Goal: Information Seeking & Learning: Learn about a topic

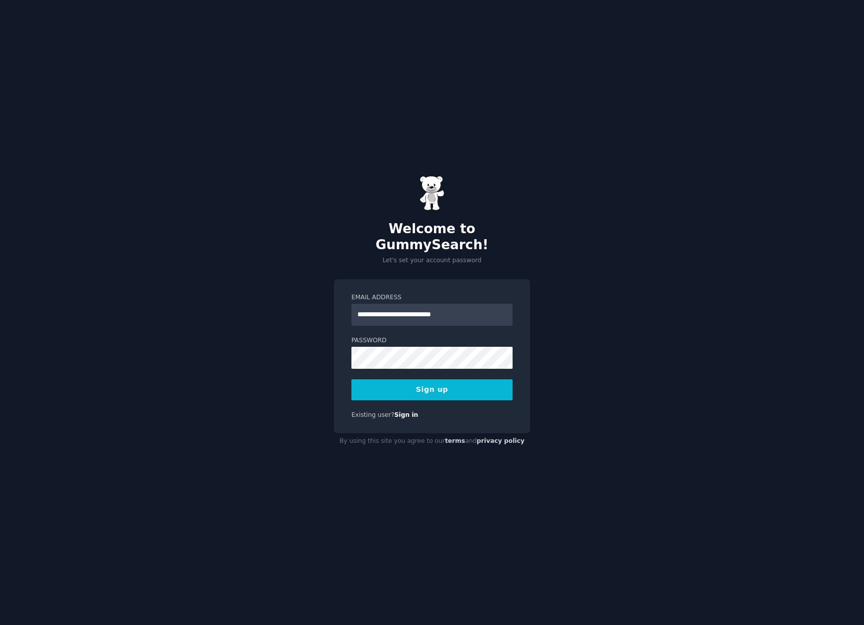
type input "**********"
click at [431, 379] on button "Sign up" at bounding box center [431, 389] width 161 height 21
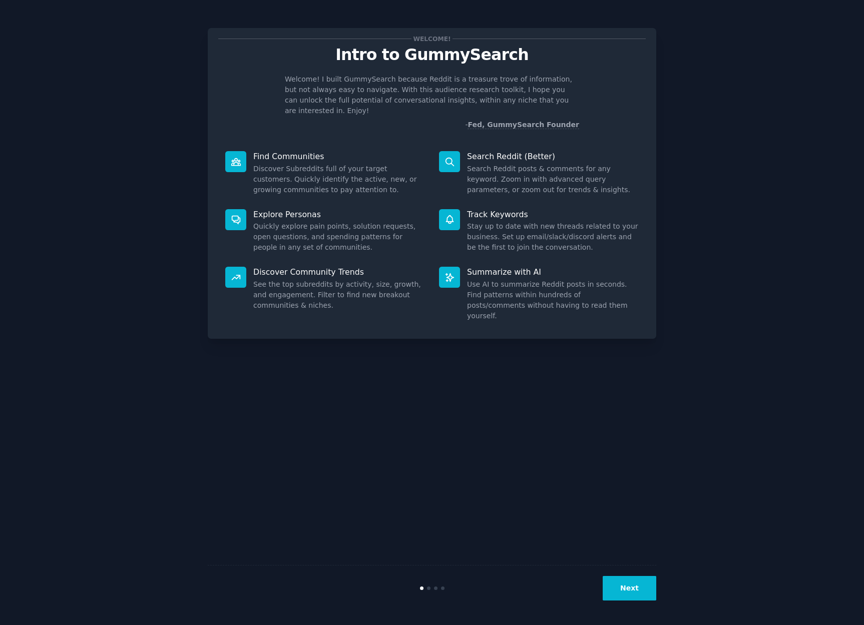
click at [634, 588] on button "Next" at bounding box center [629, 588] width 54 height 25
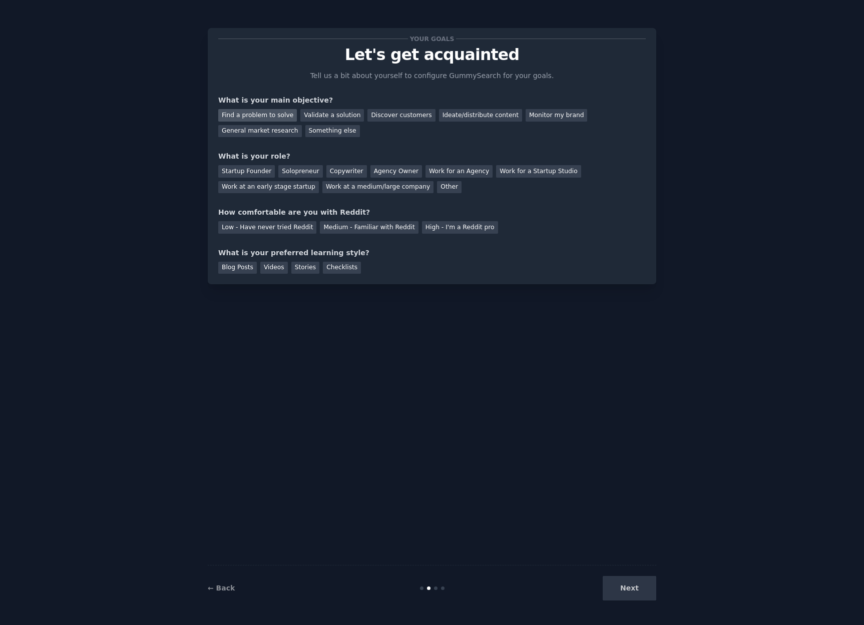
click at [261, 118] on div "Find a problem to solve" at bounding box center [257, 115] width 79 height 13
click at [407, 114] on div "Discover customers" at bounding box center [401, 115] width 68 height 13
click at [269, 114] on div "Find a problem to solve" at bounding box center [257, 115] width 79 height 13
click at [305, 170] on div "Solopreneur" at bounding box center [300, 171] width 44 height 13
click at [288, 227] on div "Low - Have never tried Reddit" at bounding box center [267, 227] width 98 height 13
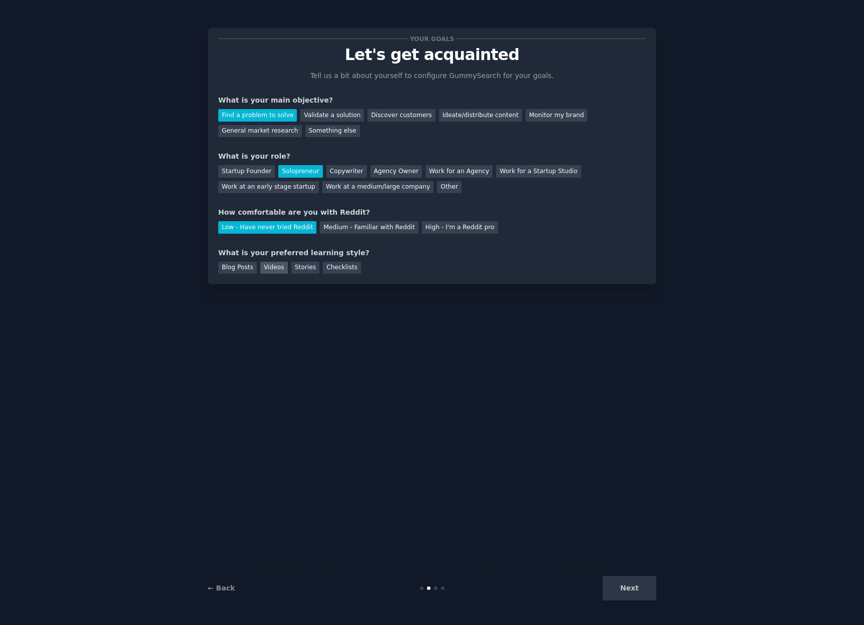
click at [268, 266] on div "Videos" at bounding box center [274, 268] width 28 height 13
click at [330, 272] on div "Checklists" at bounding box center [342, 268] width 38 height 13
click at [632, 591] on button "Next" at bounding box center [629, 588] width 54 height 25
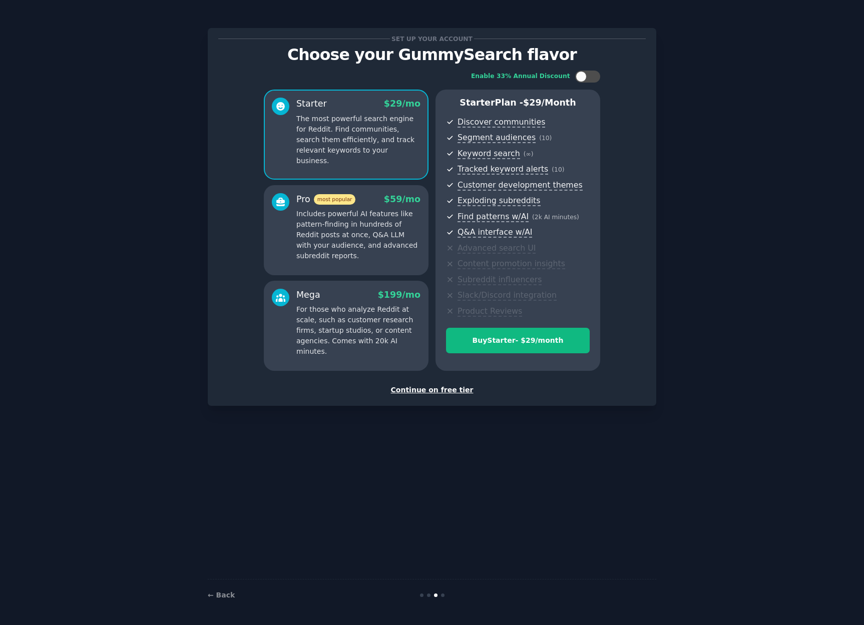
click at [432, 392] on div "Continue on free tier" at bounding box center [431, 390] width 427 height 11
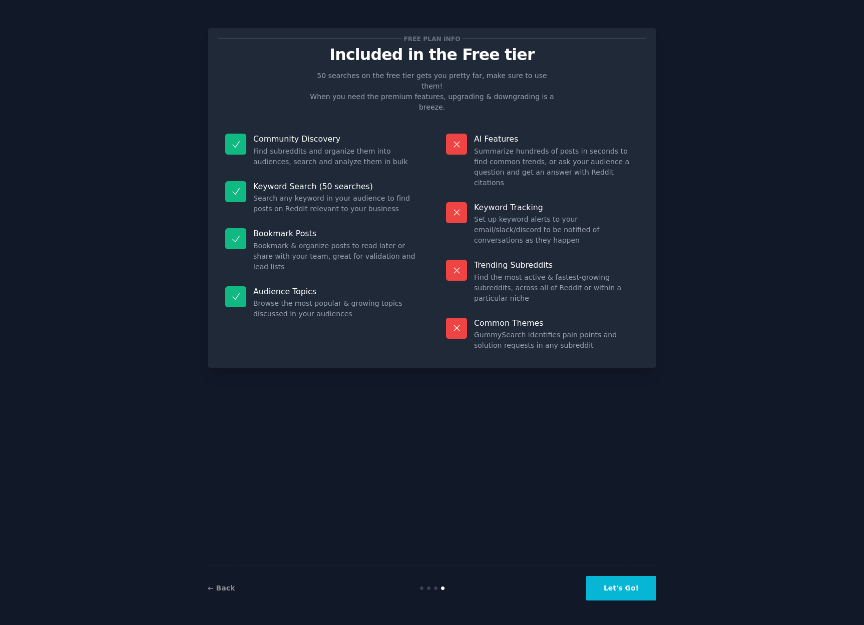
click at [617, 583] on button "Let's Go!" at bounding box center [621, 588] width 70 height 25
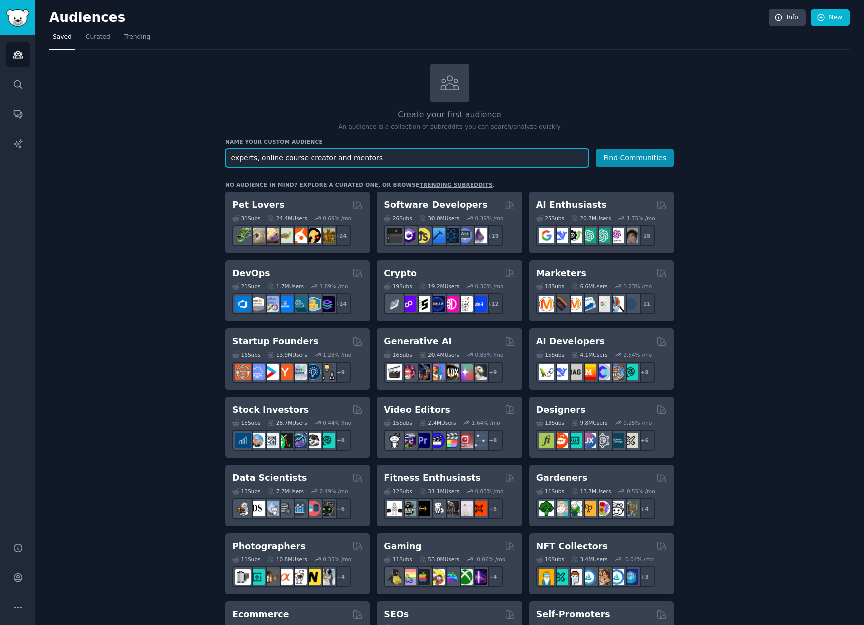
type input "experts, online course creator and mentors"
click at [595, 149] on button "Find Communities" at bounding box center [634, 158] width 78 height 19
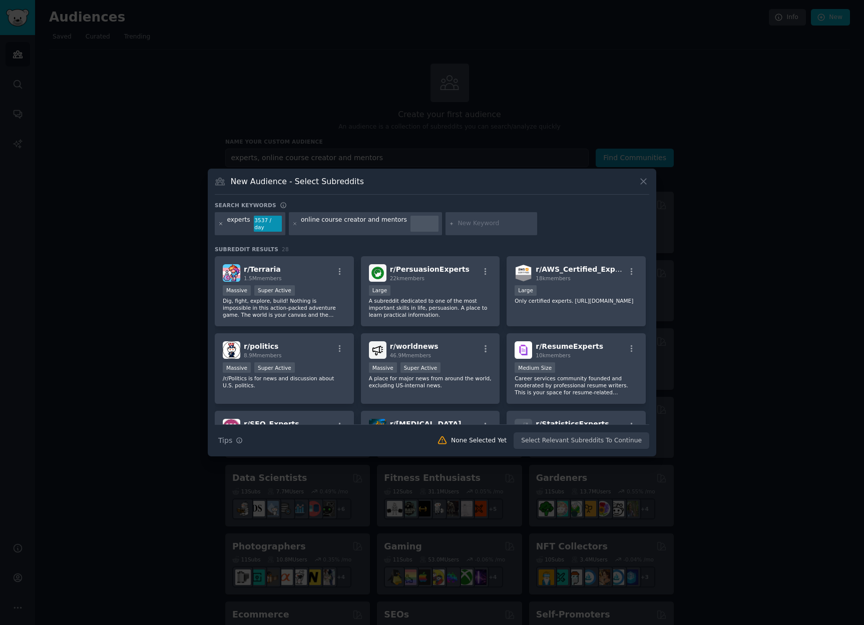
click at [222, 223] on icon at bounding box center [221, 224] width 6 height 6
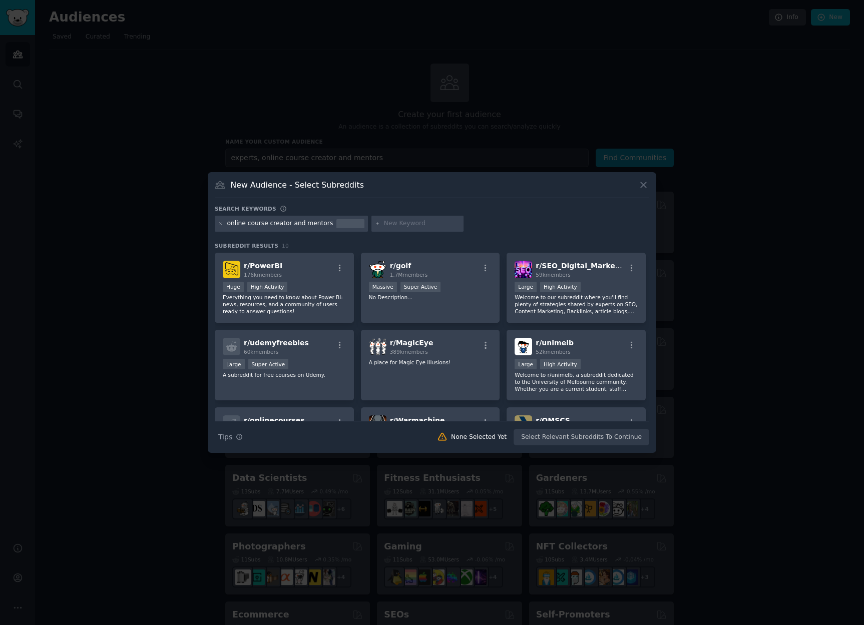
click at [286, 231] on div "online course creator and mentors" at bounding box center [291, 224] width 153 height 16
click at [284, 222] on div "online course creator and mentors" at bounding box center [280, 223] width 106 height 9
click at [223, 222] on icon at bounding box center [221, 224] width 6 height 6
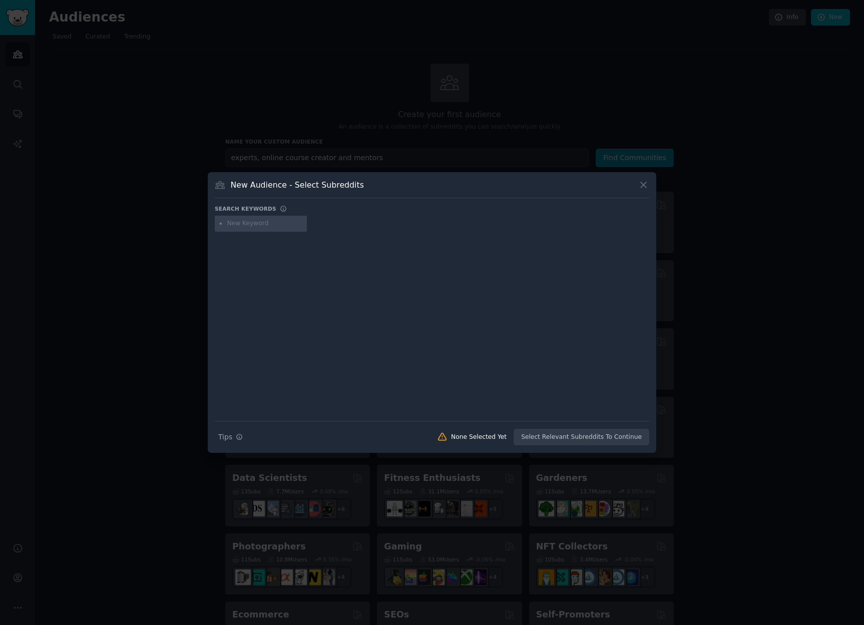
click at [282, 223] on input "text" at bounding box center [265, 223] width 76 height 9
type input "online course creator"
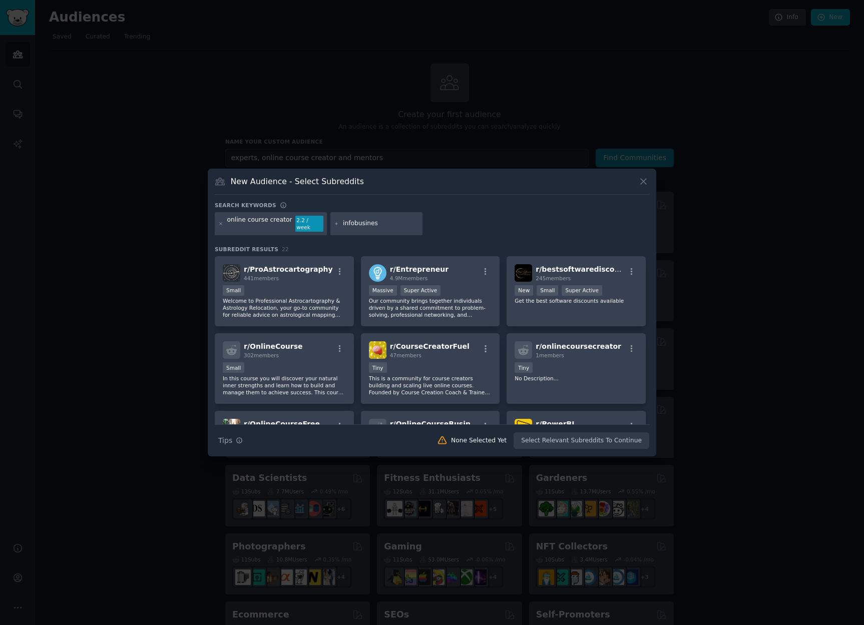
type input "infobusiness"
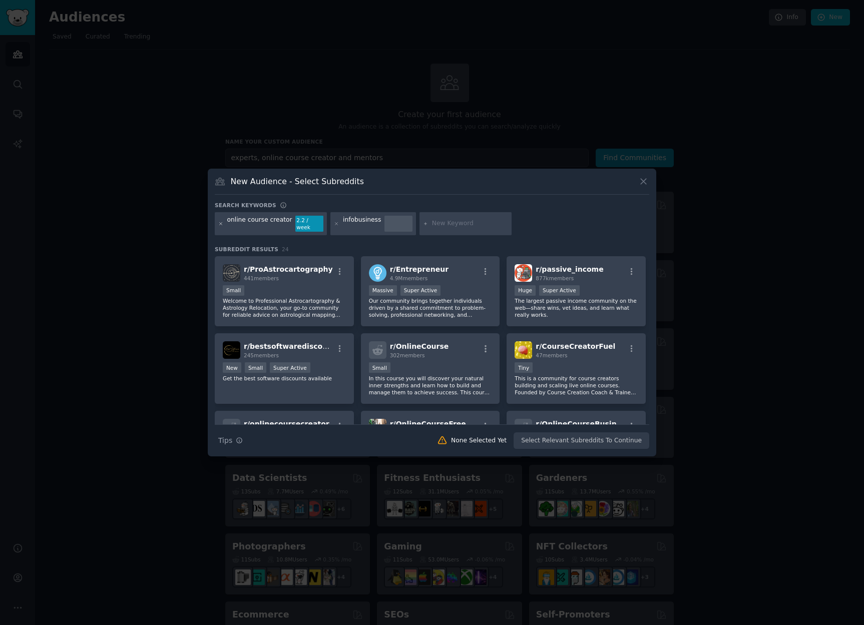
click at [220, 224] on icon at bounding box center [221, 224] width 6 height 6
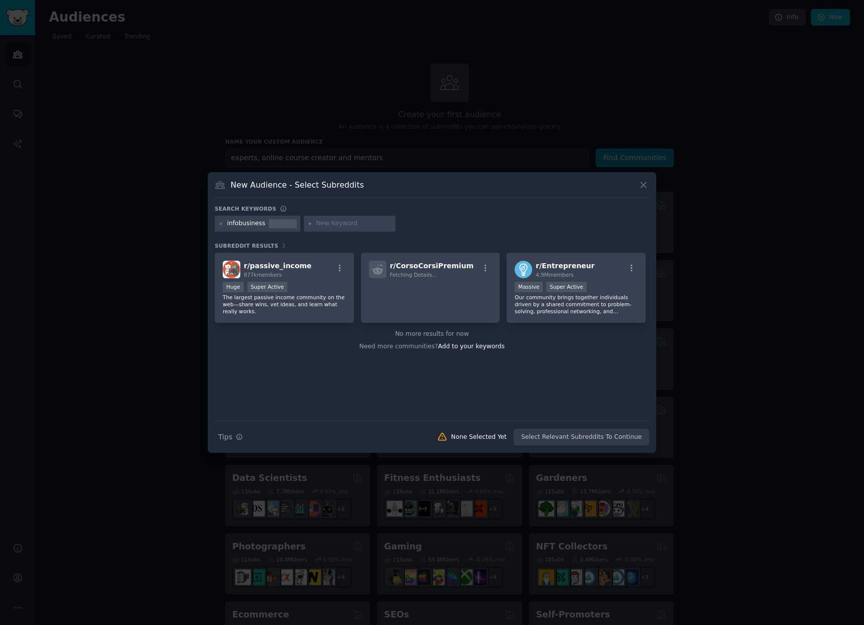
click at [254, 222] on div "infobusiness" at bounding box center [246, 223] width 38 height 9
click at [277, 221] on div at bounding box center [283, 223] width 28 height 9
click at [309, 224] on icon at bounding box center [310, 224] width 6 height 6
click at [325, 224] on input "text" at bounding box center [354, 223] width 76 height 9
type input "infoproduct"
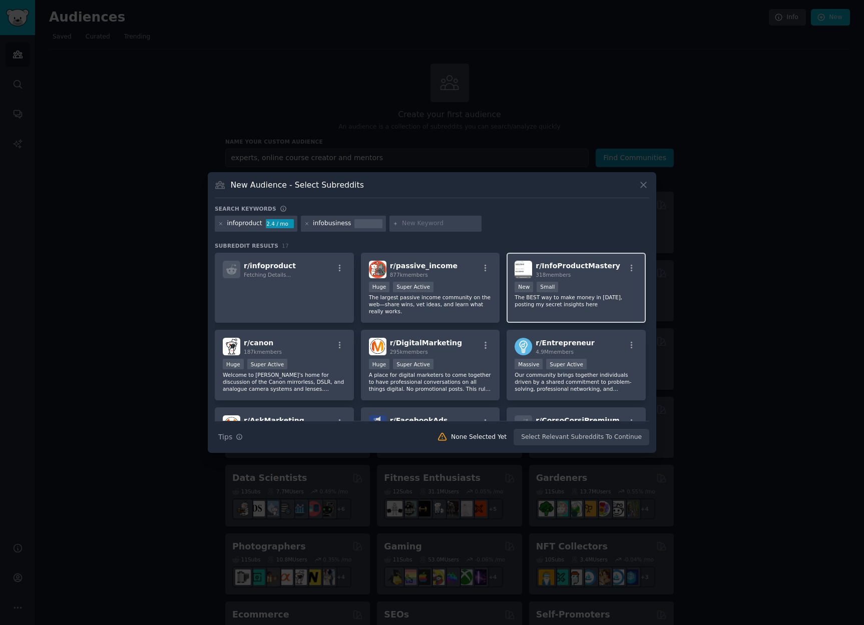
click at [592, 267] on span "r/ InfoProductMastery" at bounding box center [577, 266] width 85 height 8
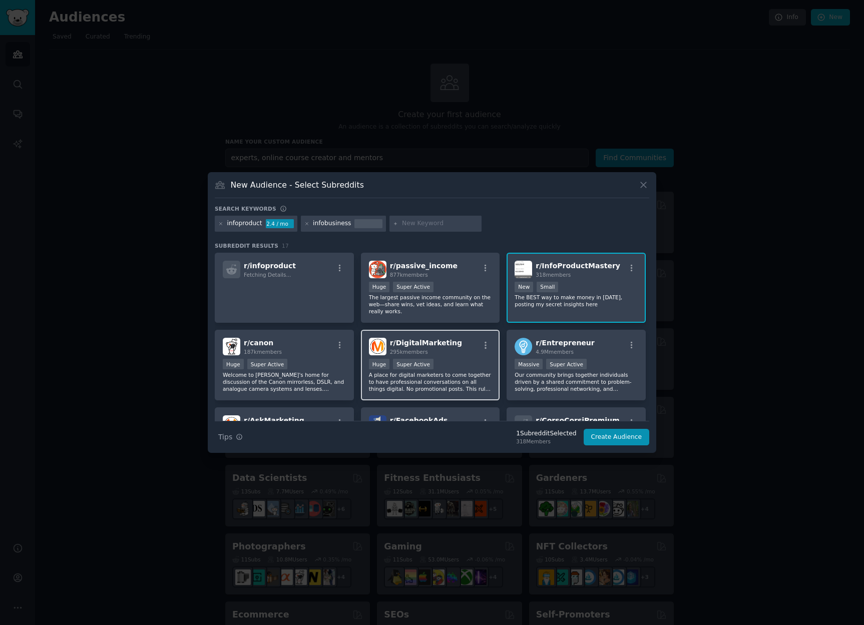
click at [434, 338] on h2 "r/ DigitalMarketing 295k members" at bounding box center [426, 347] width 72 height 18
click at [414, 222] on input "text" at bounding box center [440, 223] width 76 height 9
click at [419, 224] on input "text" at bounding box center [440, 223] width 76 height 9
type input "high ticket coaches"
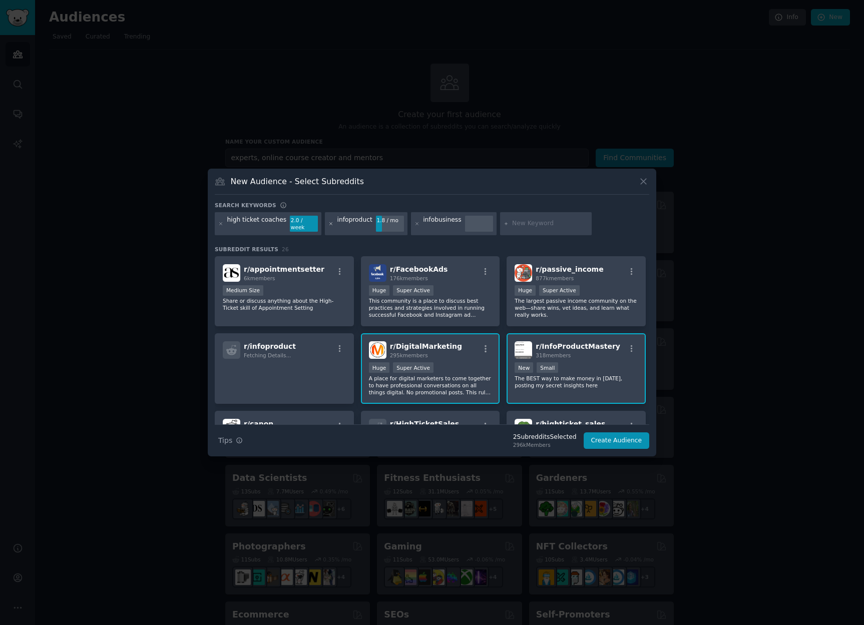
click at [328, 222] on icon at bounding box center [331, 224] width 6 height 6
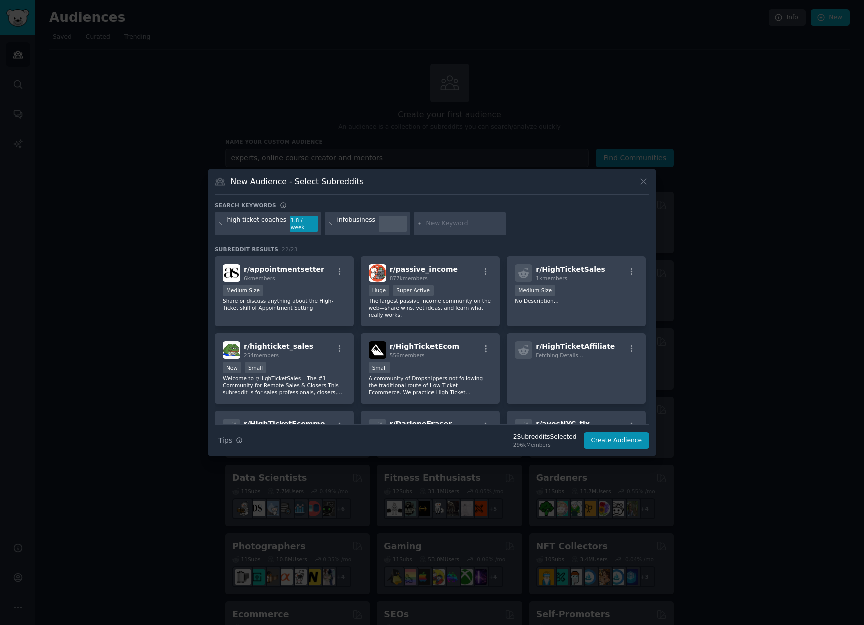
click at [330, 223] on icon at bounding box center [331, 223] width 3 height 3
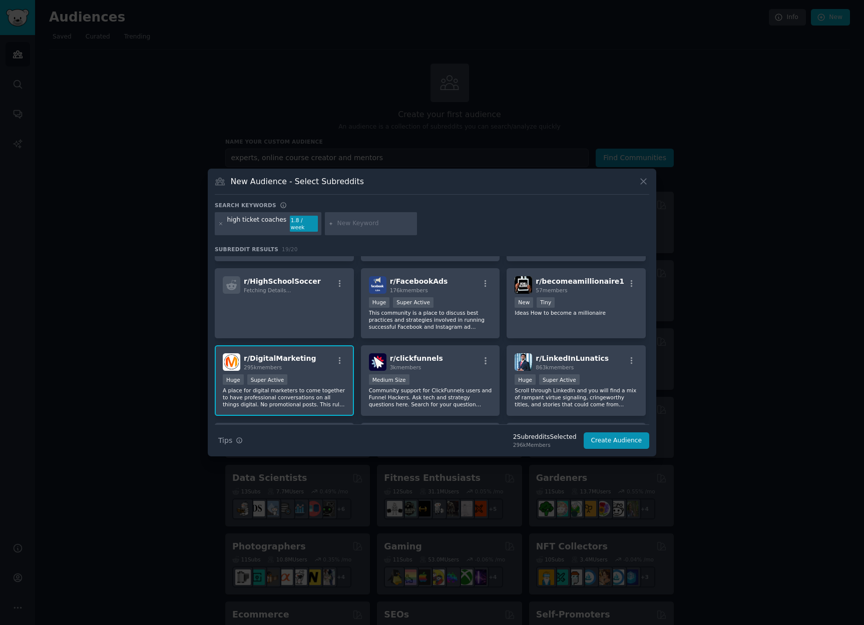
scroll to position [209, 0]
click at [314, 356] on div "r/ DigitalMarketing 295k members" at bounding box center [284, 361] width 123 height 18
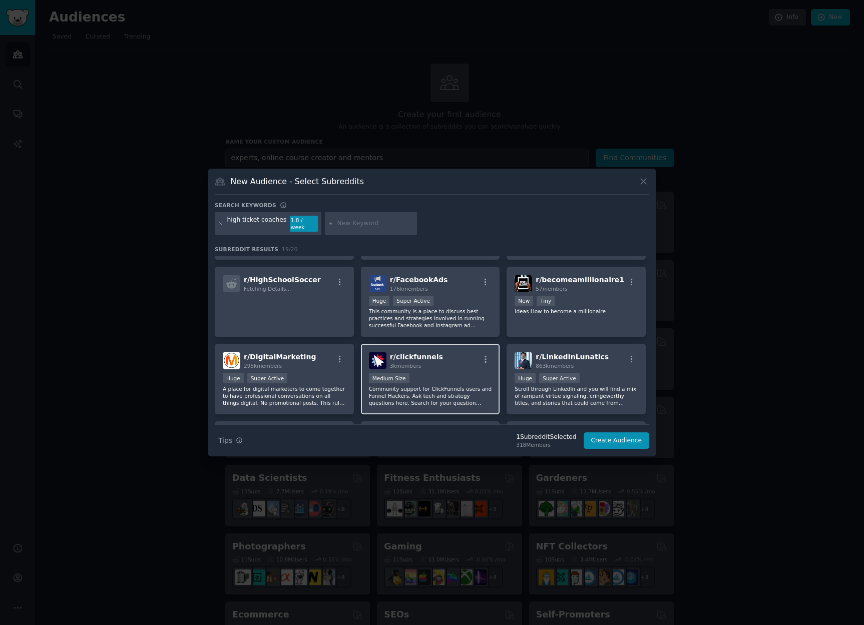
click at [453, 357] on div "r/ clickfunnels 3k members" at bounding box center [430, 361] width 123 height 18
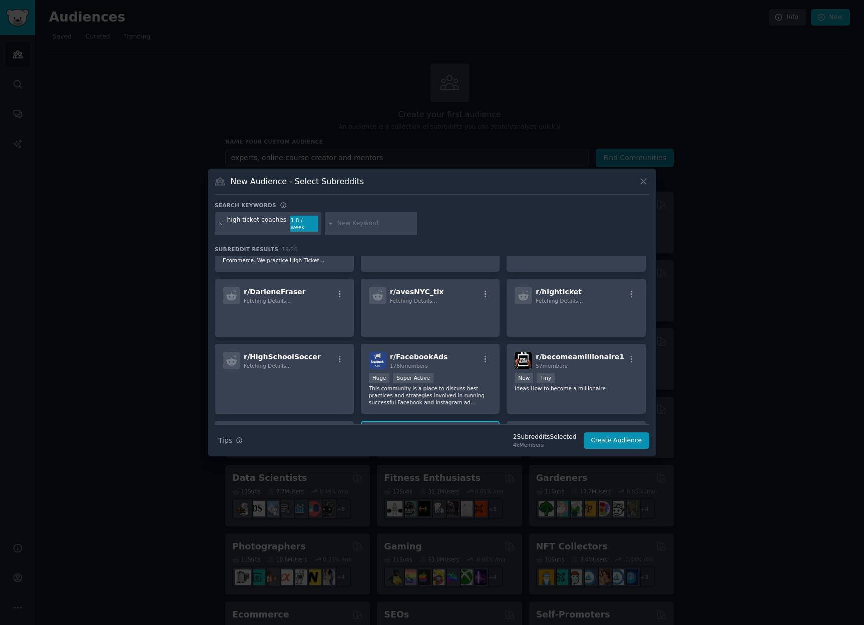
scroll to position [0, 0]
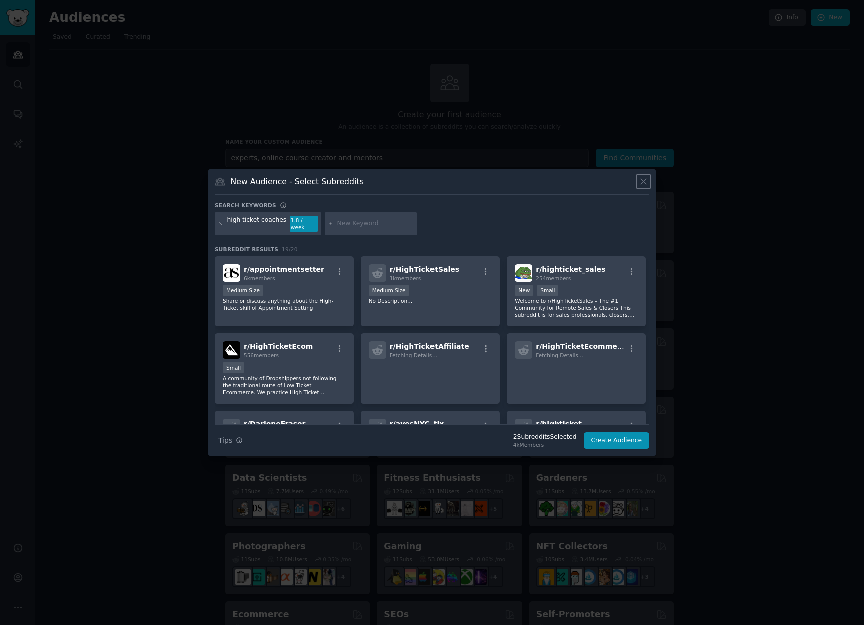
click at [641, 186] on icon at bounding box center [643, 181] width 11 height 11
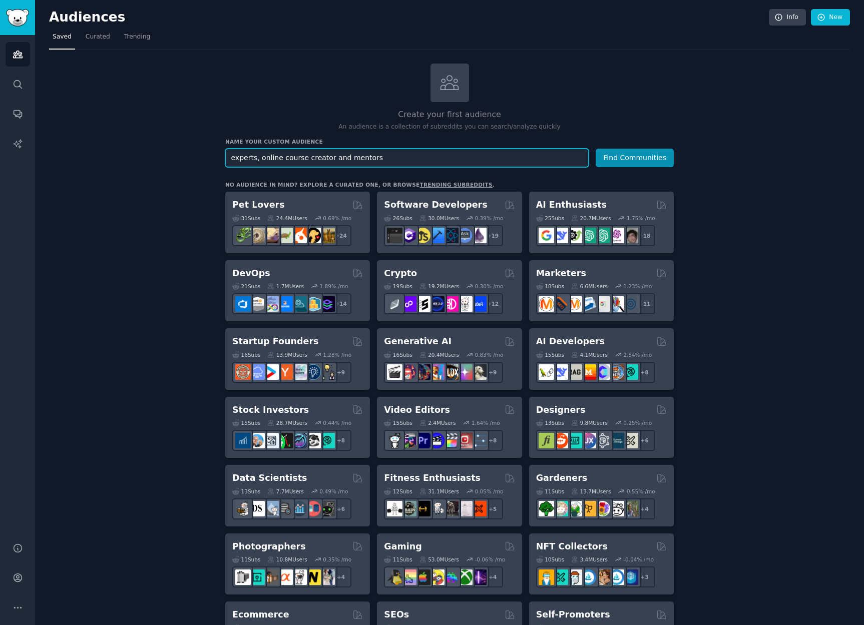
click at [325, 158] on input "experts, online course creator and mentors" at bounding box center [406, 158] width 363 height 19
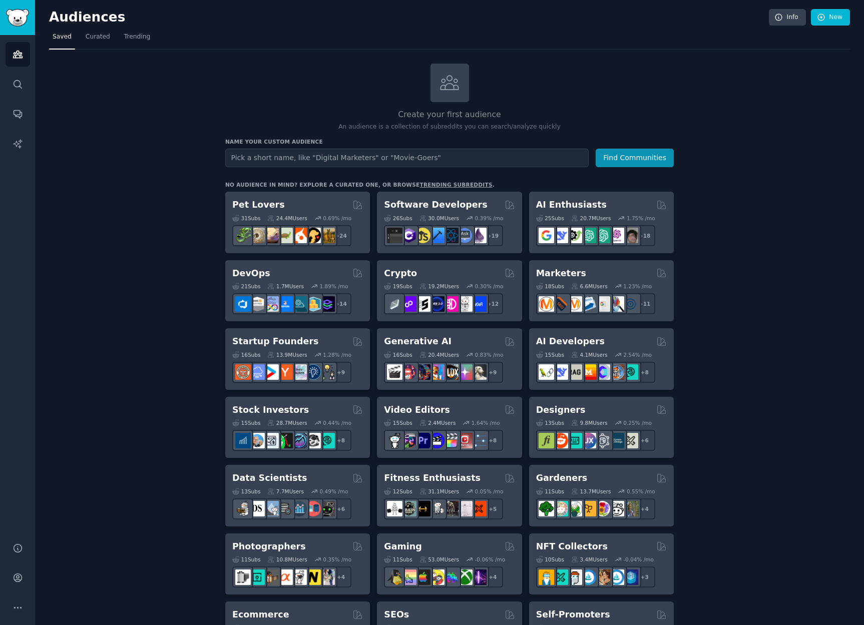
click at [807, 155] on div "Create your first audience An audience is a collection of subreddits you can se…" at bounding box center [449, 609] width 801 height 1090
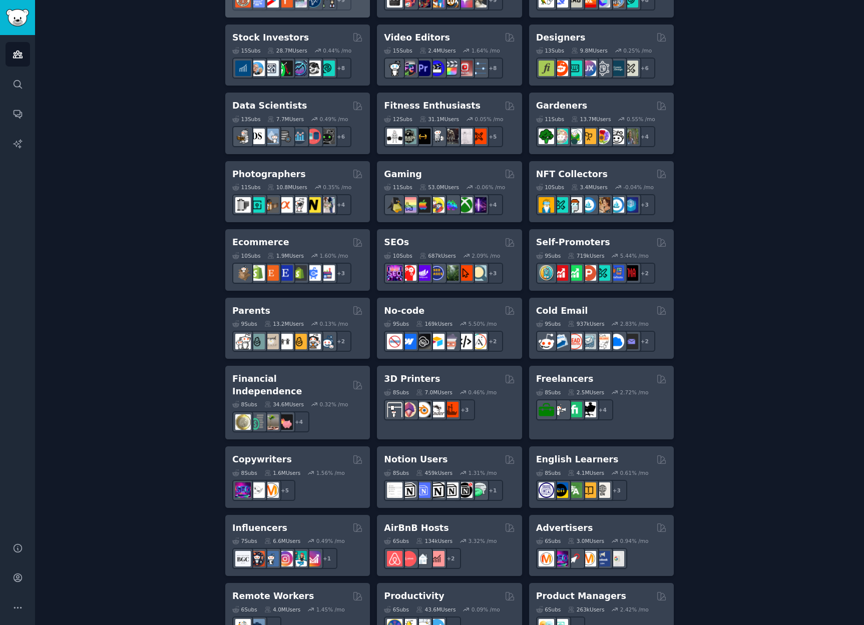
scroll to position [529, 0]
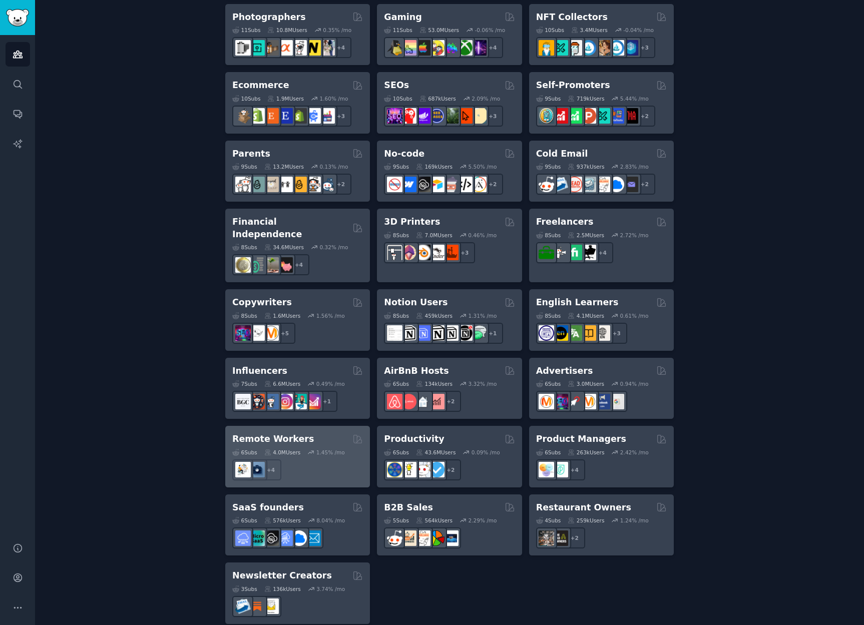
click at [314, 433] on div "Remote Workers" at bounding box center [297, 439] width 131 height 13
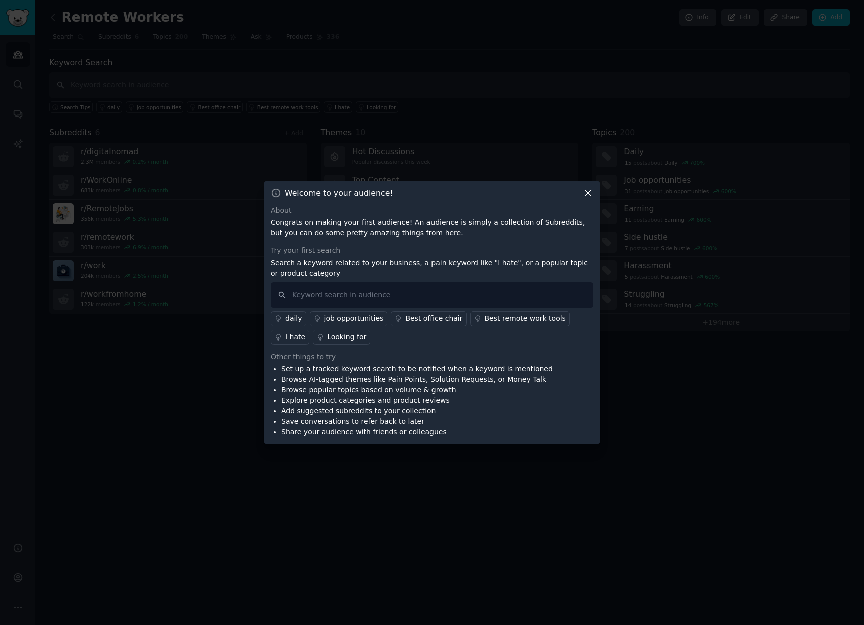
click at [287, 340] on div "I hate" at bounding box center [295, 337] width 20 height 11
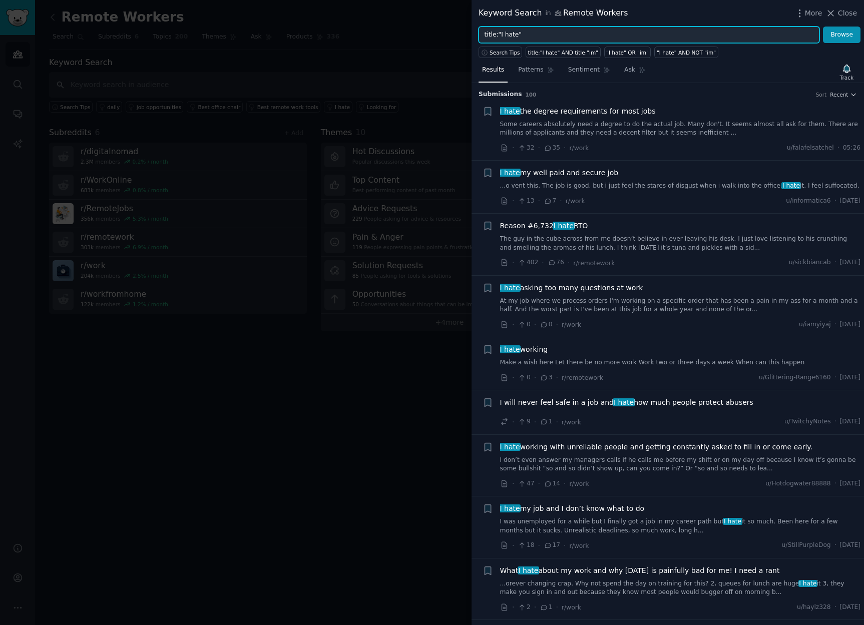
drag, startPoint x: 515, startPoint y: 35, endPoint x: 504, endPoint y: 34, distance: 11.5
click at [504, 34] on input "title:"I hate"" at bounding box center [648, 35] width 341 height 17
click at [823, 27] on button "Browse" at bounding box center [842, 35] width 38 height 17
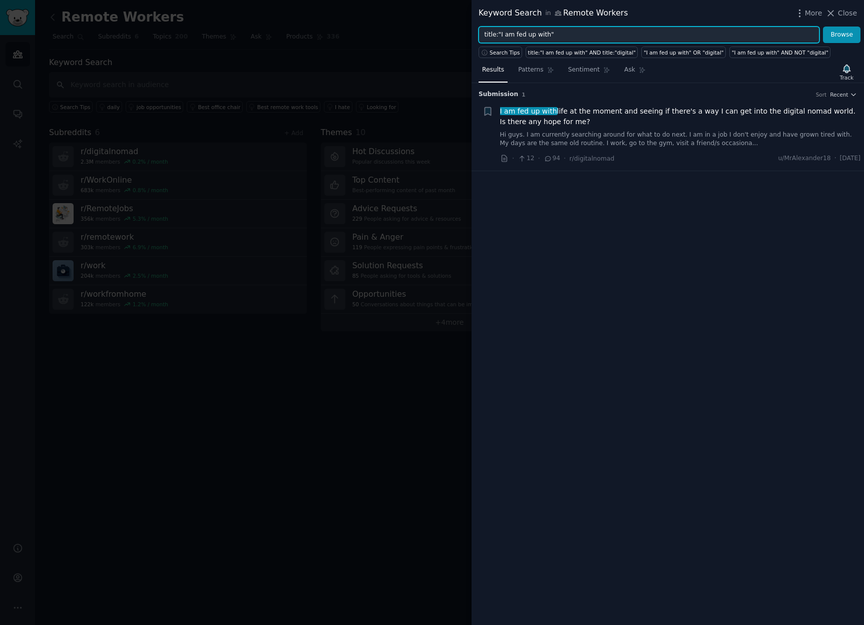
drag, startPoint x: 553, startPoint y: 36, endPoint x: 542, endPoint y: 36, distance: 11.0
click at [542, 36] on input "title:"I am fed up with"" at bounding box center [648, 35] width 341 height 17
drag, startPoint x: 504, startPoint y: 36, endPoint x: 544, endPoint y: 35, distance: 39.5
click at [544, 35] on input "title:"I am fed up with"" at bounding box center [648, 35] width 341 height 17
type input "title:"I no longer want""
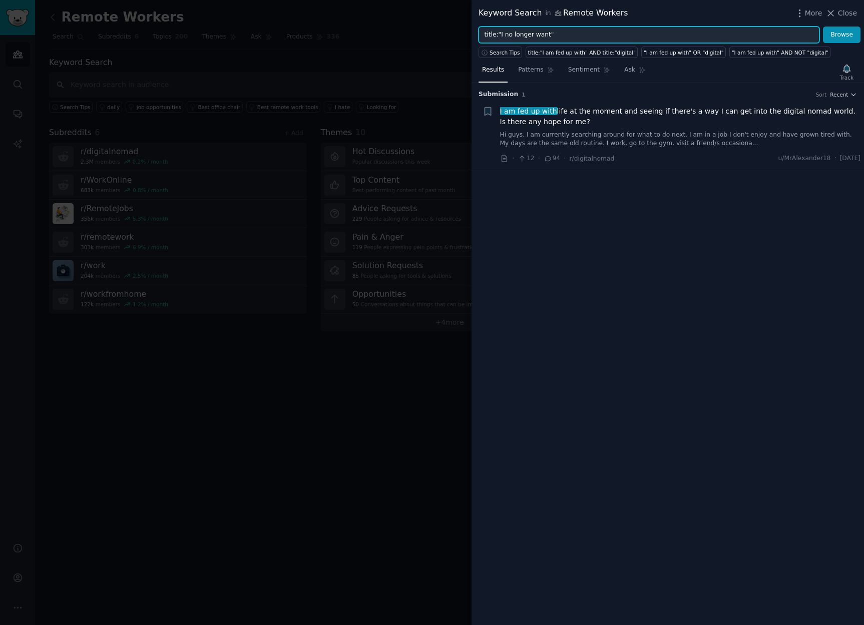
click at [823, 27] on button "Browse" at bounding box center [842, 35] width 38 height 17
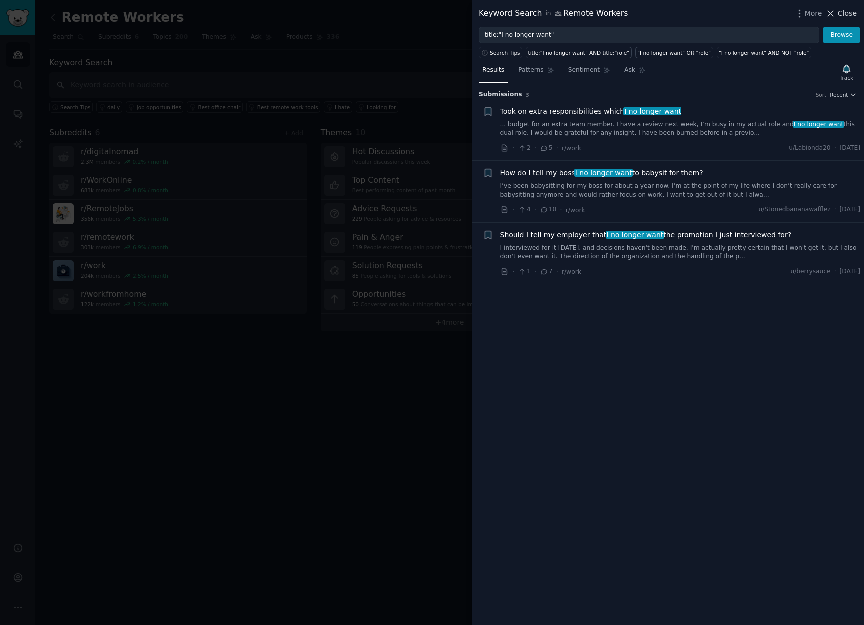
click at [844, 12] on span "Close" at bounding box center [847, 13] width 19 height 11
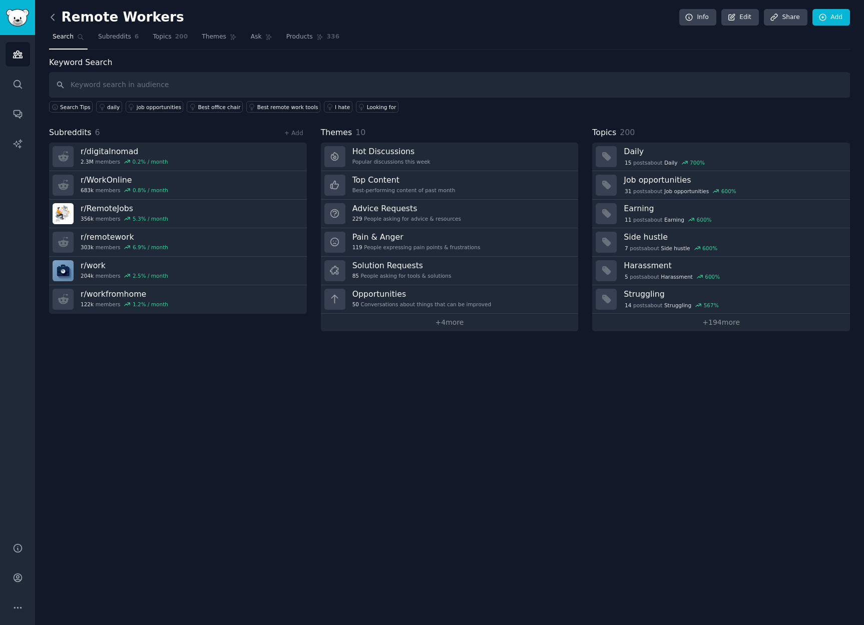
click at [53, 16] on icon at bounding box center [53, 17] width 11 height 11
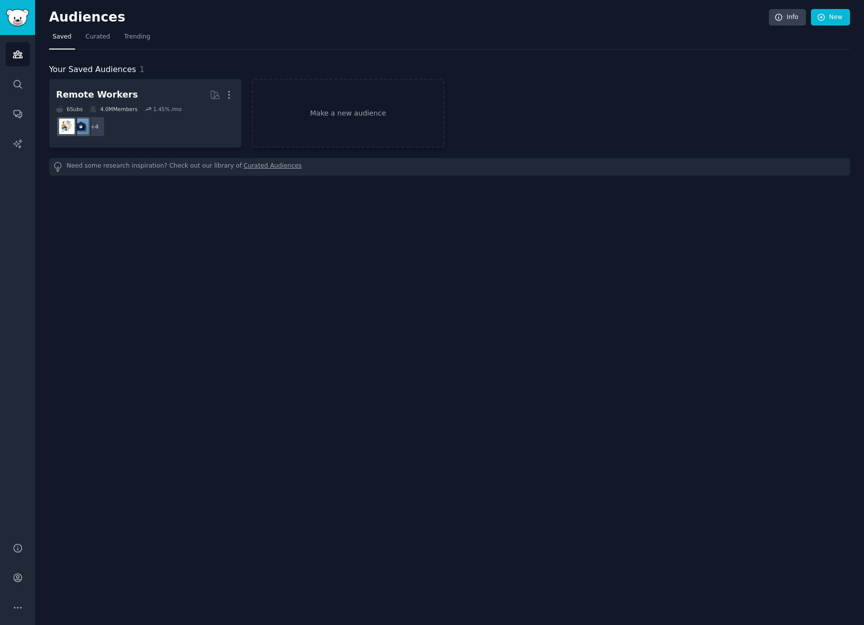
click at [53, 16] on h2 "Audiences" at bounding box center [409, 18] width 720 height 16
click at [97, 33] on span "Curated" at bounding box center [98, 37] width 25 height 9
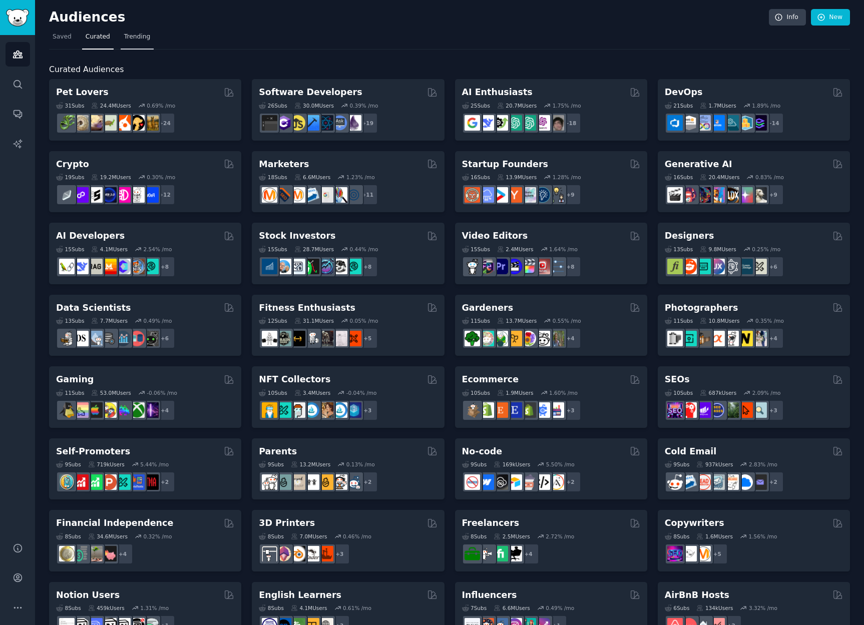
click at [142, 38] on span "Trending" at bounding box center [137, 37] width 26 height 9
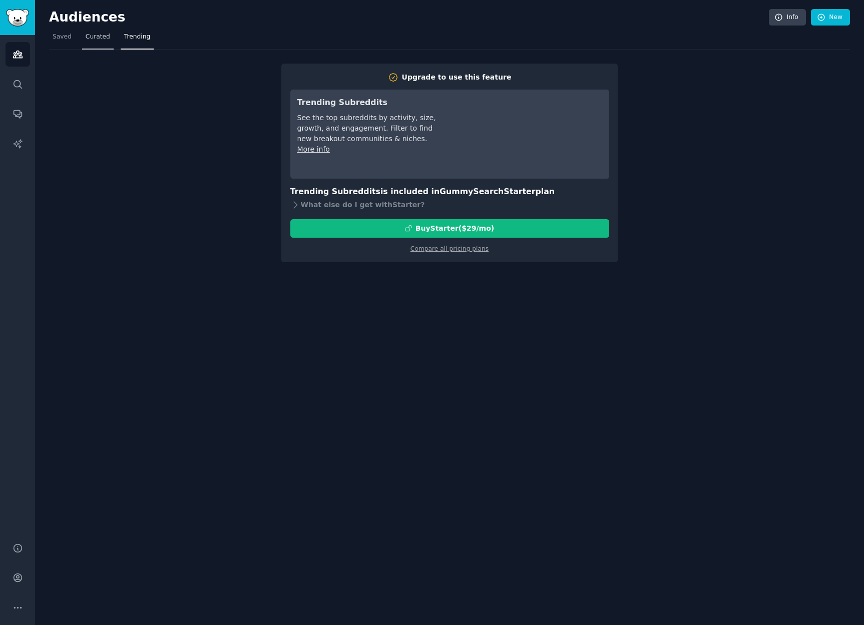
click at [94, 37] on span "Curated" at bounding box center [98, 37] width 25 height 9
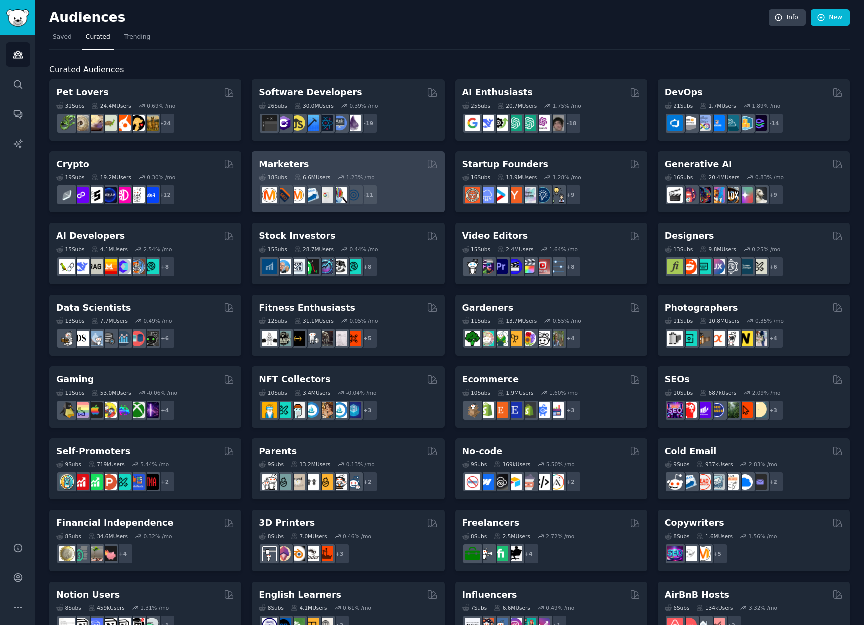
click at [352, 162] on div "Marketers" at bounding box center [348, 164] width 178 height 13
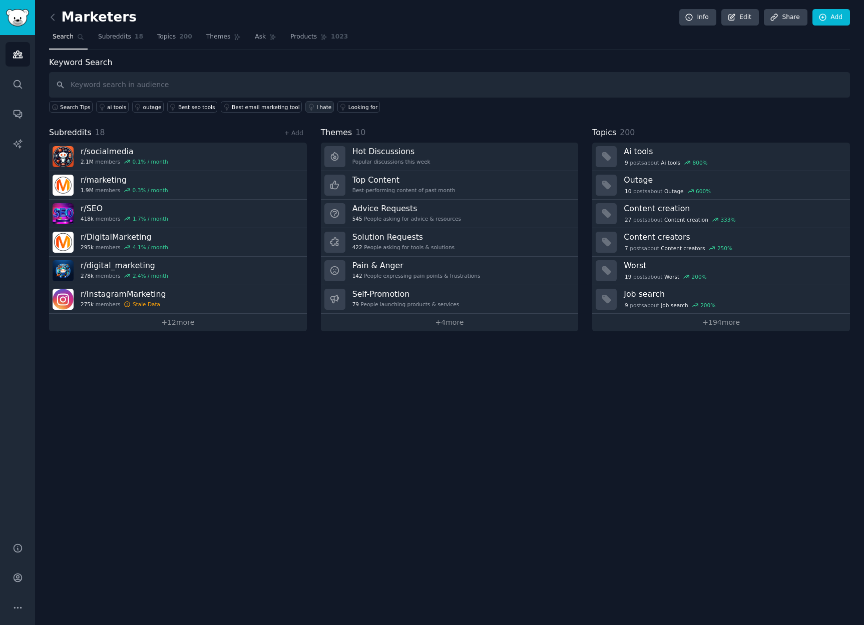
click at [321, 104] on div "I hate" at bounding box center [323, 107] width 15 height 7
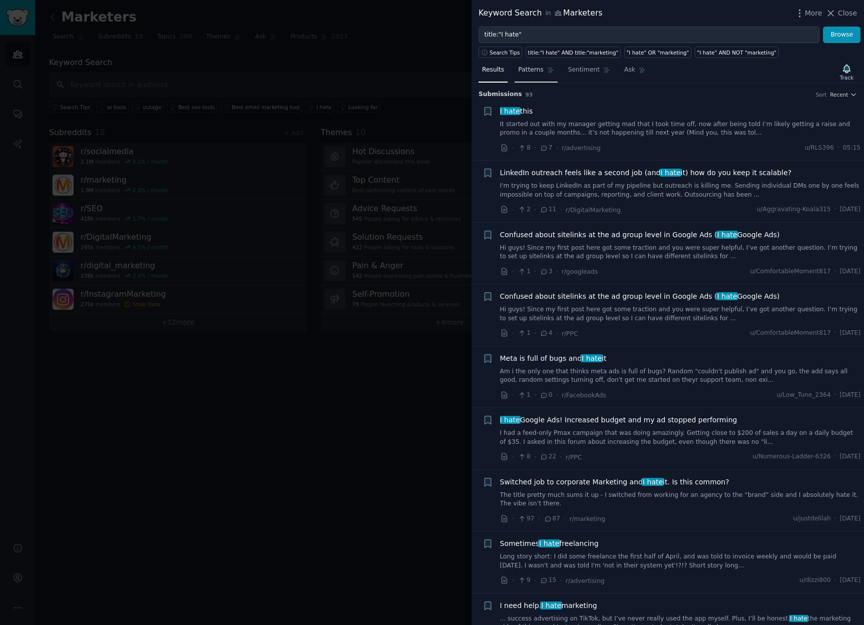
click at [532, 68] on span "Patterns" at bounding box center [530, 70] width 25 height 9
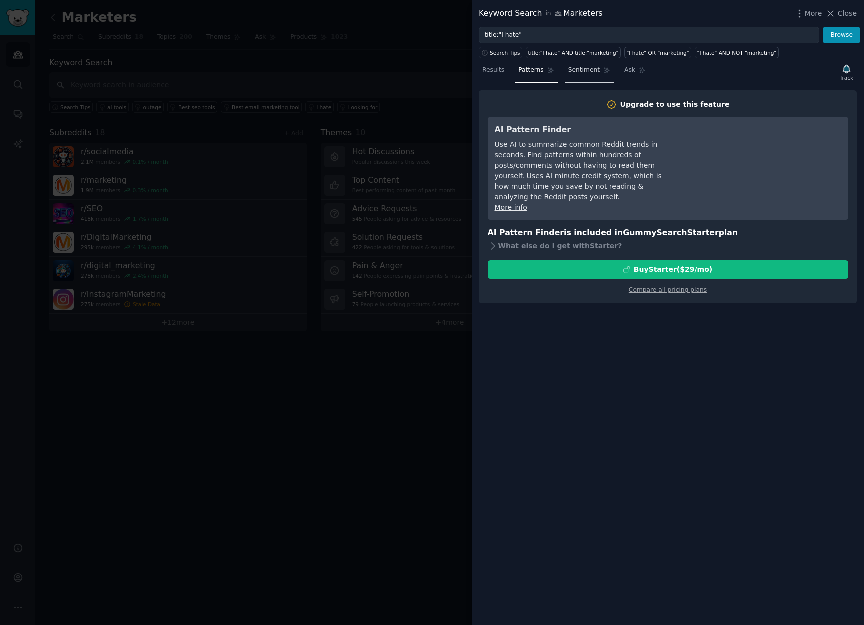
click at [573, 71] on span "Sentiment" at bounding box center [584, 70] width 32 height 9
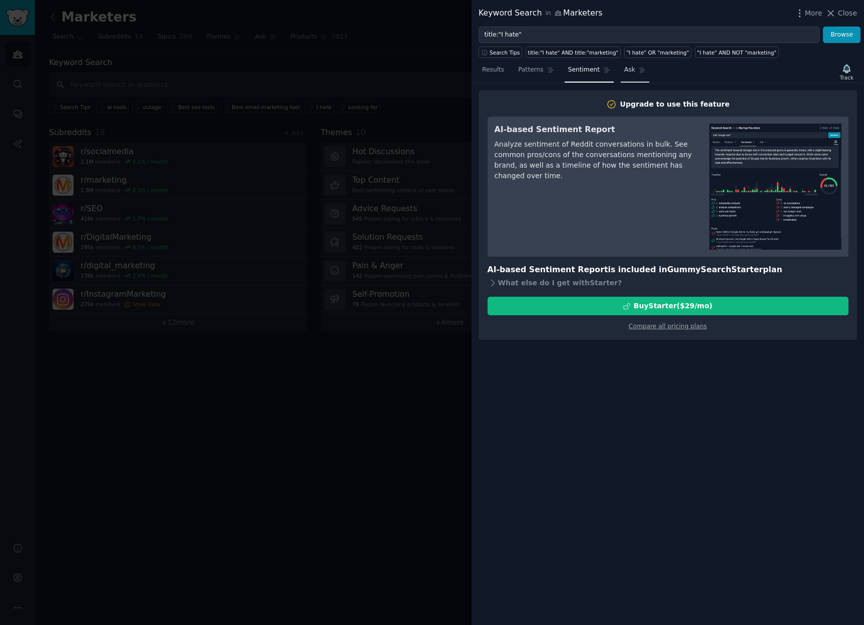
click at [625, 69] on span "Ask" at bounding box center [629, 70] width 11 height 9
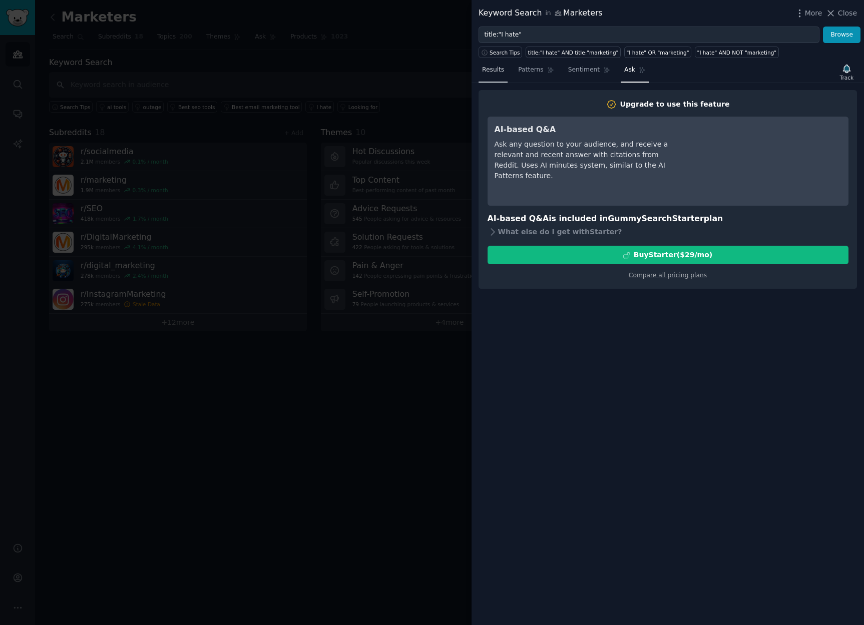
click at [499, 71] on span "Results" at bounding box center [493, 70] width 22 height 9
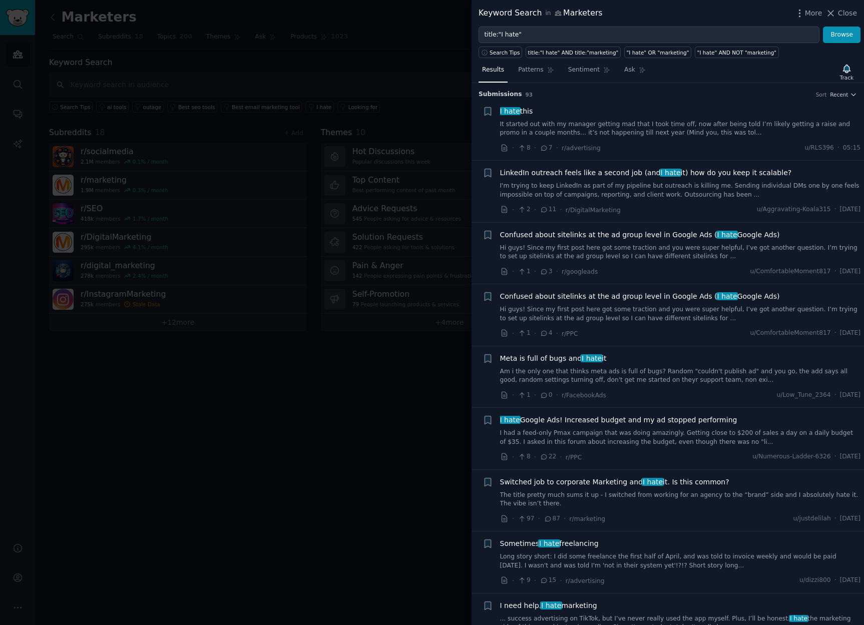
click at [434, 35] on div at bounding box center [432, 312] width 864 height 625
